Goal: Task Accomplishment & Management: Use online tool/utility

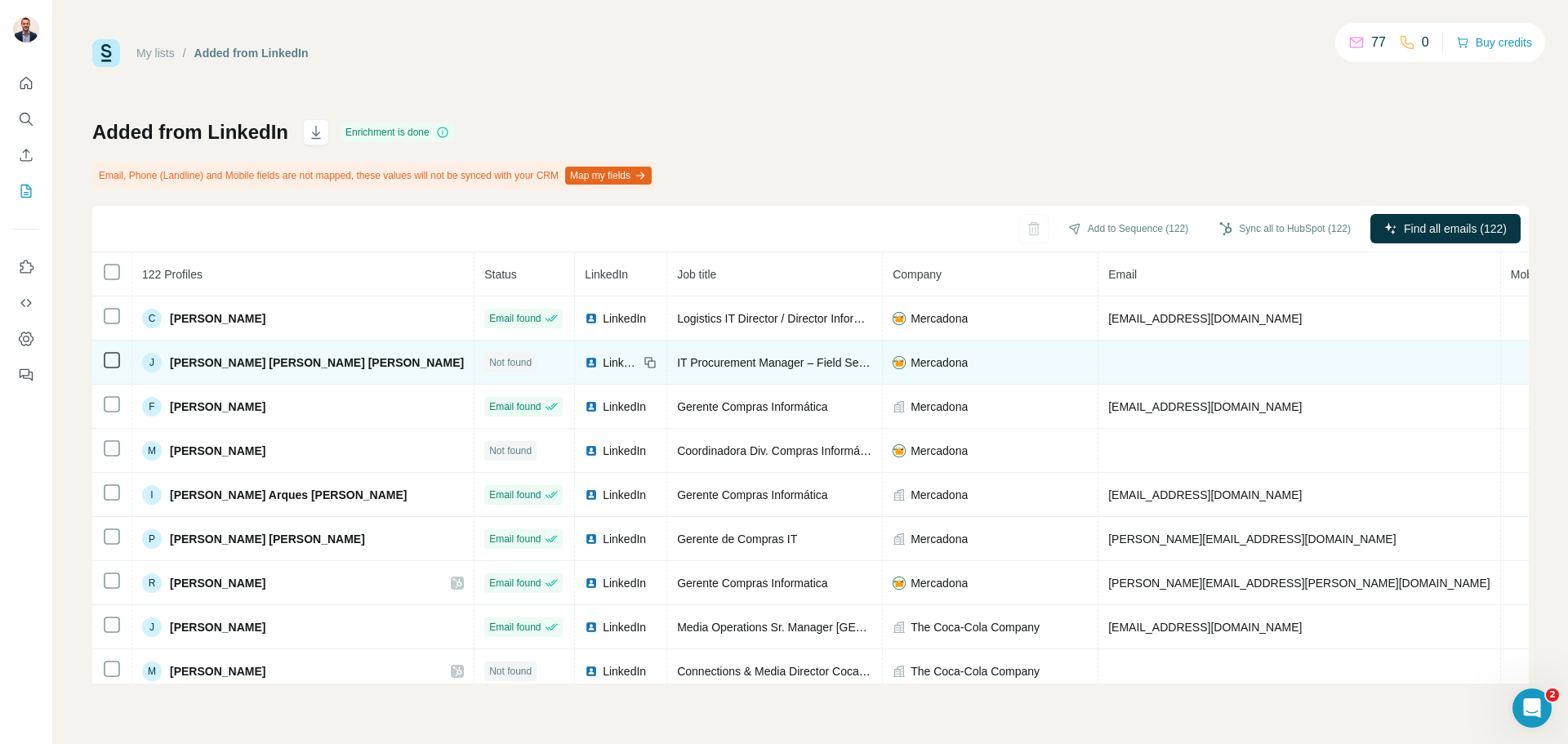
click at [1099, 359] on td at bounding box center [1300, 363] width 403 height 44
click at [103, 369] on icon at bounding box center [112, 360] width 19 height 19
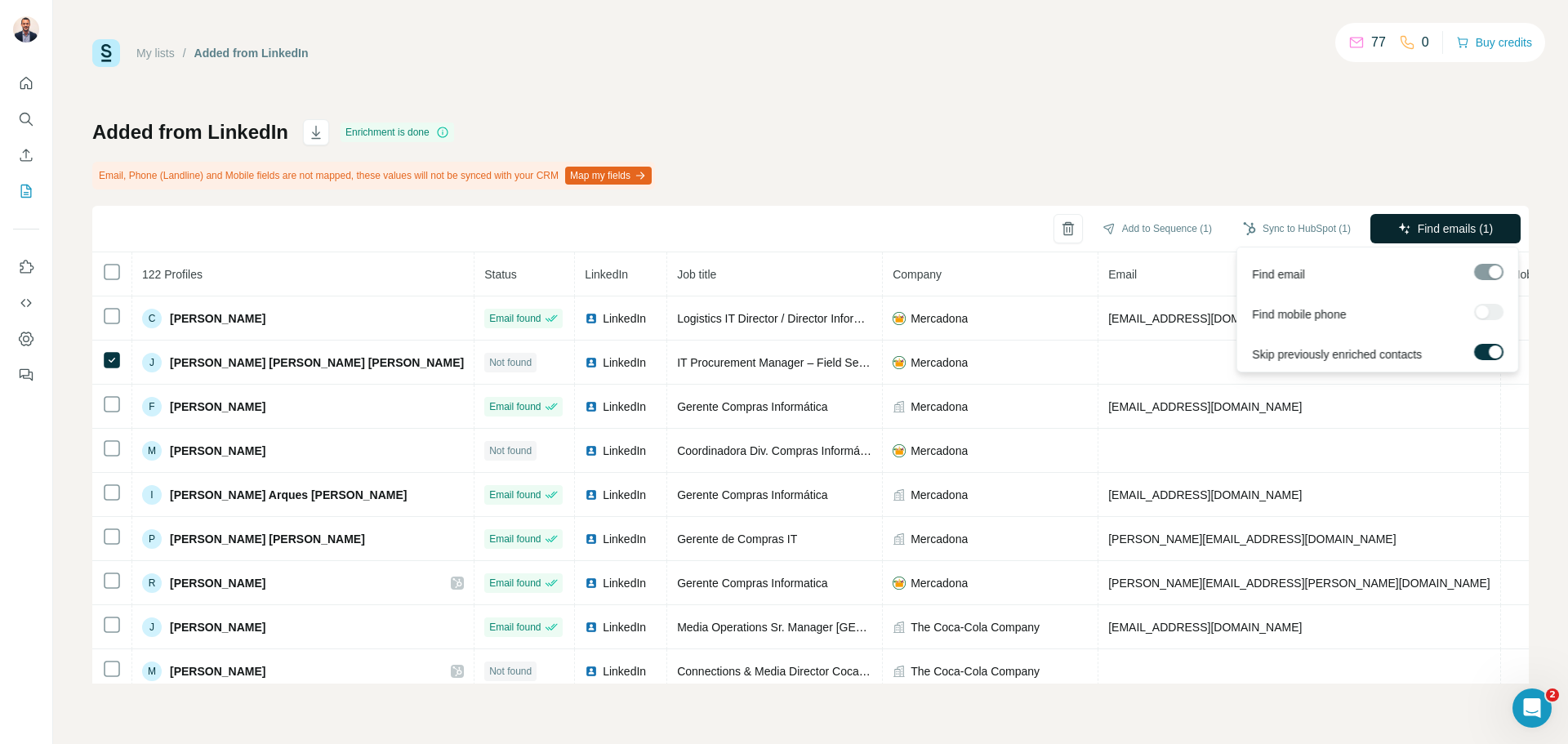
click at [1475, 242] on button "Find emails (1)" at bounding box center [1445, 229] width 150 height 30
click at [1475, 233] on span "Find emails (1)" at bounding box center [1455, 228] width 76 height 16
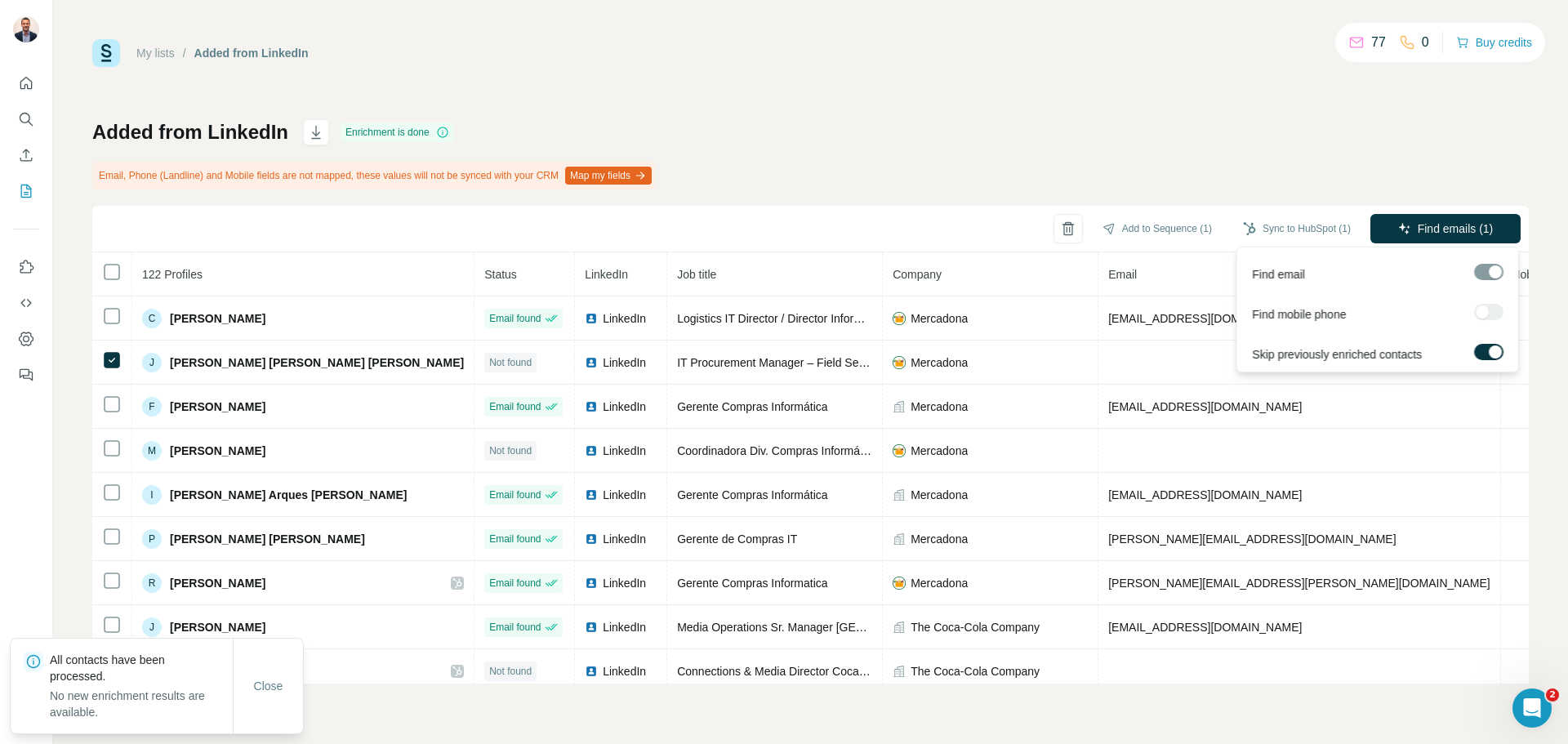
click at [1475, 233] on span "Find emails (1)" at bounding box center [1455, 228] width 76 height 16
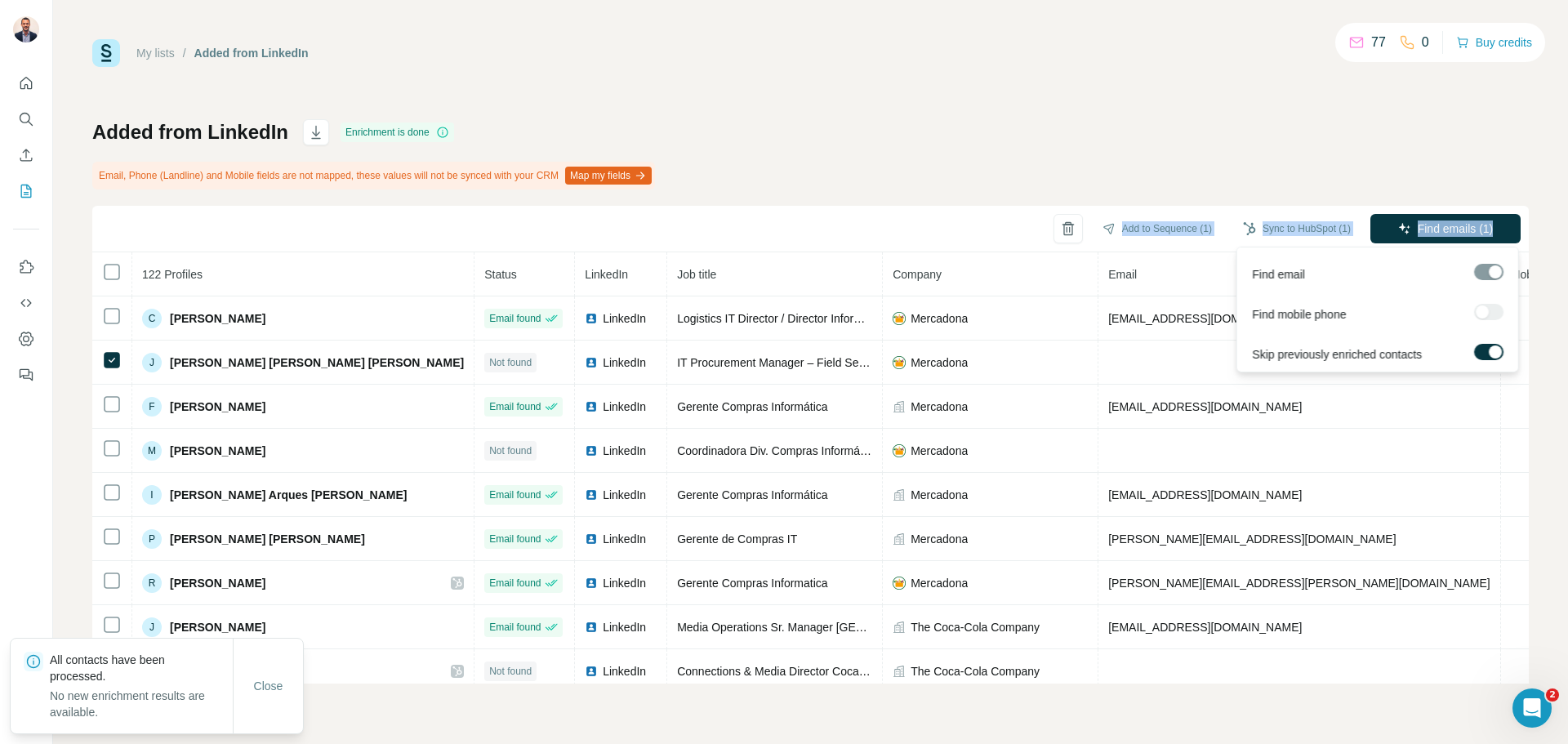
click at [1475, 233] on span "Find emails (1)" at bounding box center [1455, 228] width 76 height 16
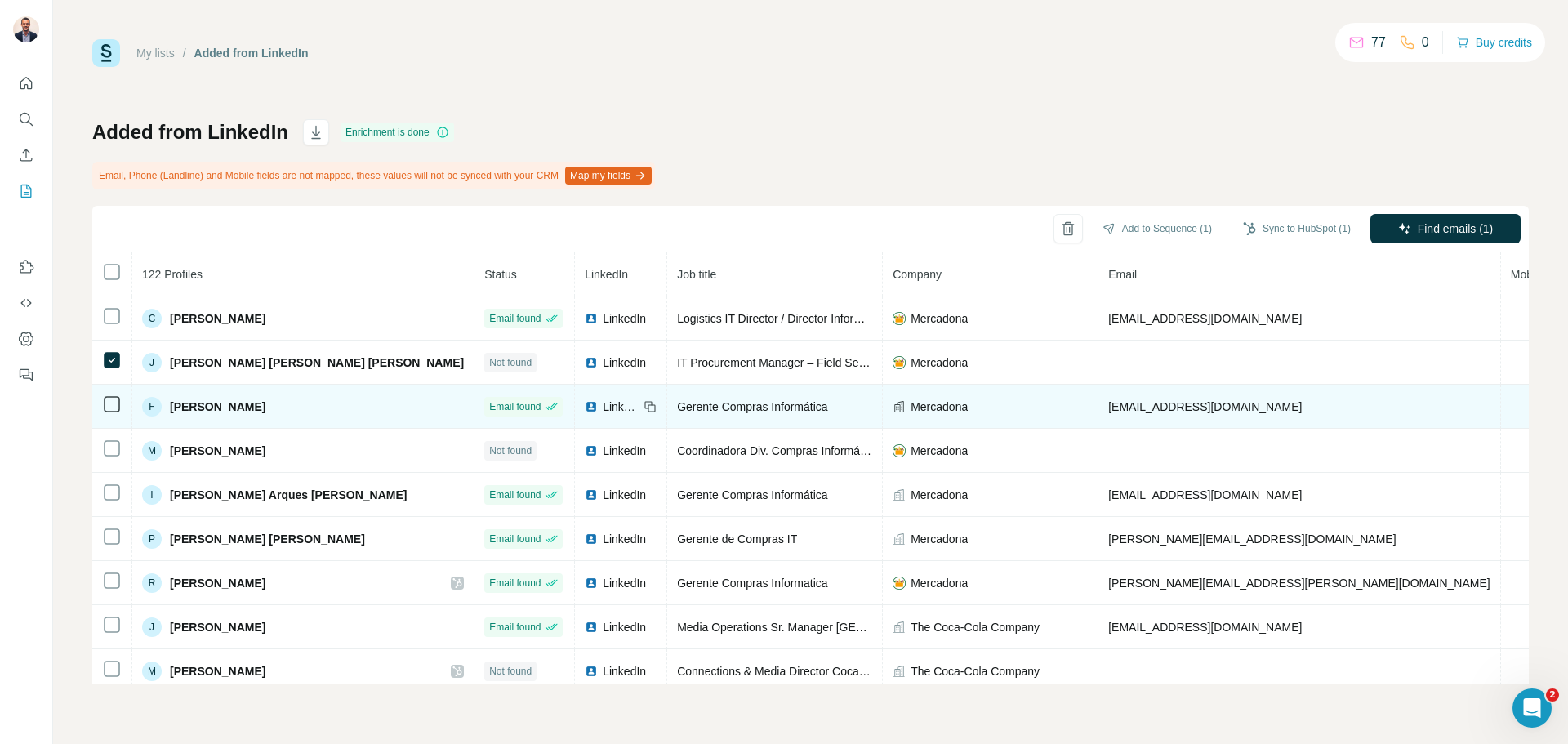
click at [1198, 407] on td "[EMAIL_ADDRESS][DOMAIN_NAME]" at bounding box center [1300, 407] width 403 height 44
click at [1502, 416] on td at bounding box center [1529, 407] width 54 height 44
click at [603, 412] on span "LinkedIn" at bounding box center [621, 406] width 36 height 16
